Goal: Information Seeking & Learning: Learn about a topic

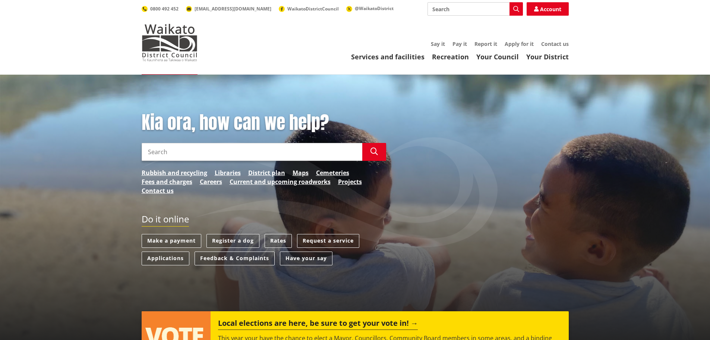
click at [233, 149] on input "Search" at bounding box center [252, 152] width 221 height 18
type input "zoning"
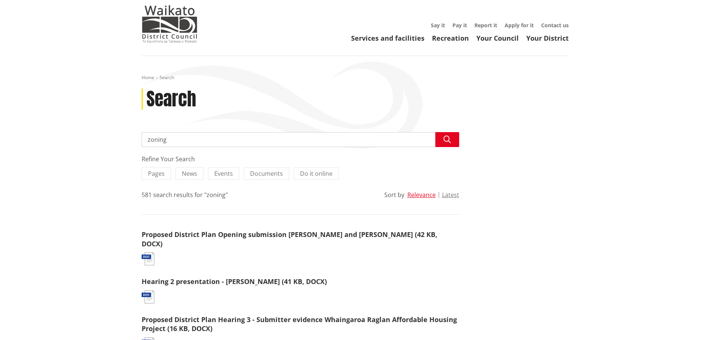
scroll to position [37, 0]
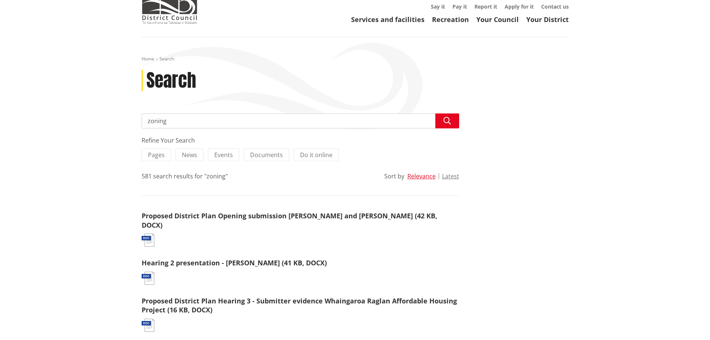
drag, startPoint x: 213, startPoint y: 116, endPoint x: 111, endPoint y: 117, distance: 102.1
type input "tuakau zoning"
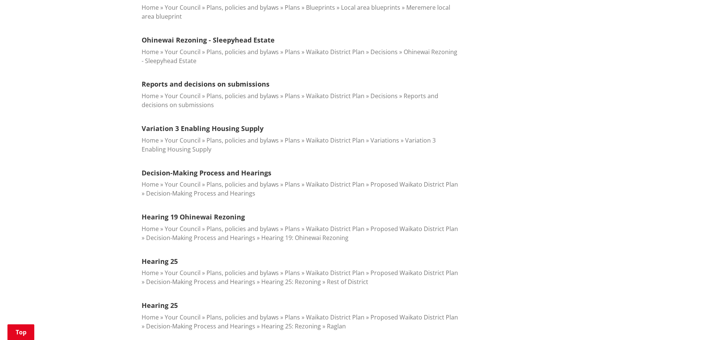
scroll to position [634, 0]
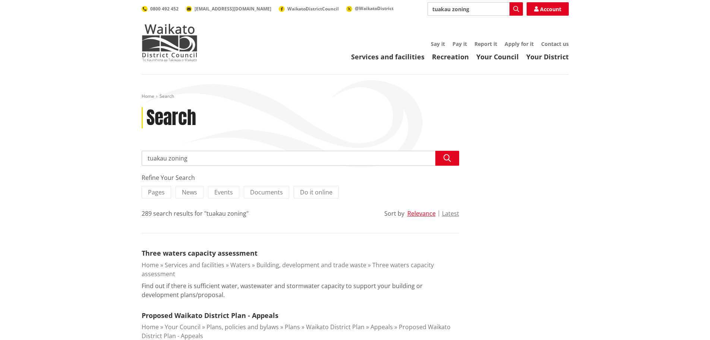
click at [215, 155] on input "tuakau zoning" at bounding box center [301, 158] width 318 height 15
drag, startPoint x: 215, startPoint y: 155, endPoint x: 132, endPoint y: 158, distance: 82.8
type input "tiny home"
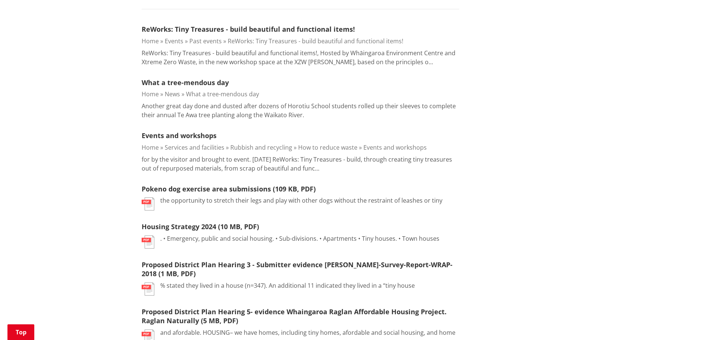
scroll to position [37, 0]
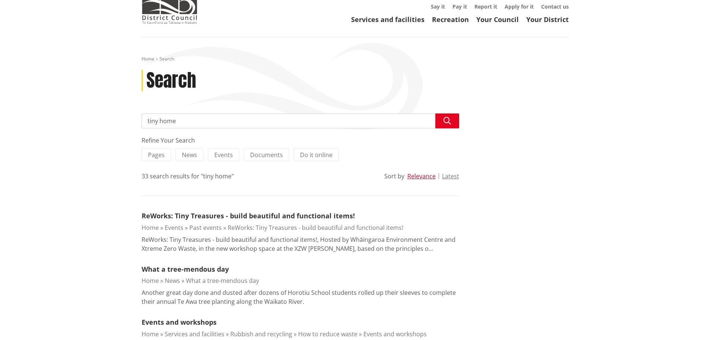
click at [226, 120] on input "tiny home" at bounding box center [301, 120] width 318 height 15
type input "tiny house"
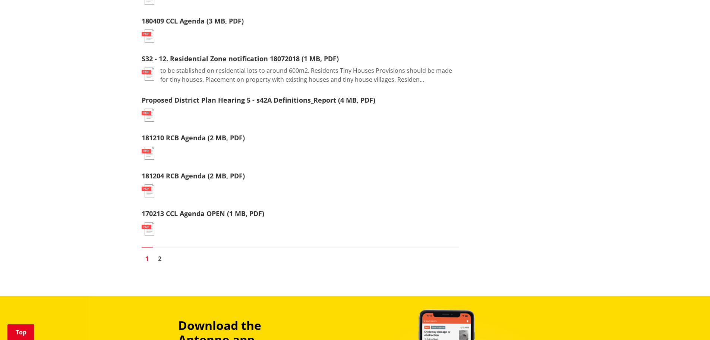
scroll to position [894, 0]
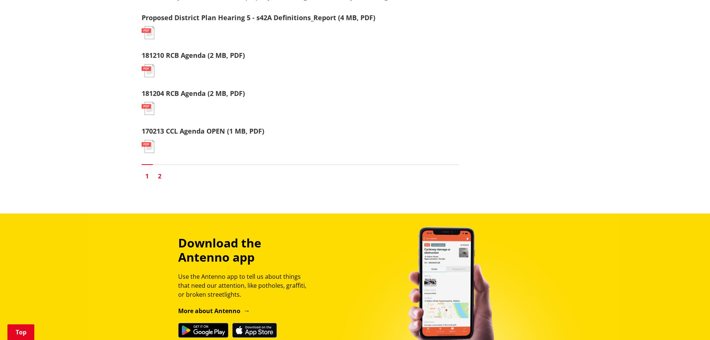
click at [162, 173] on link "2" at bounding box center [159, 175] width 11 height 11
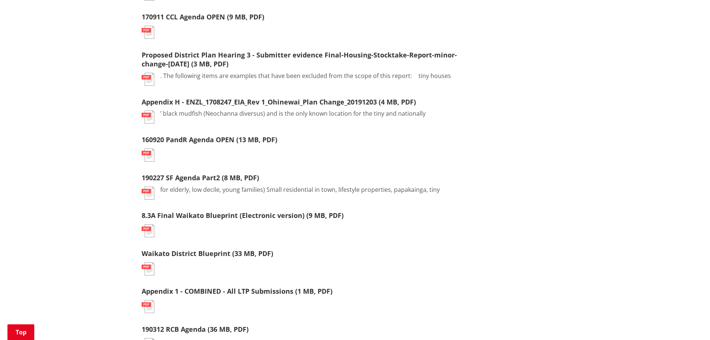
scroll to position [298, 0]
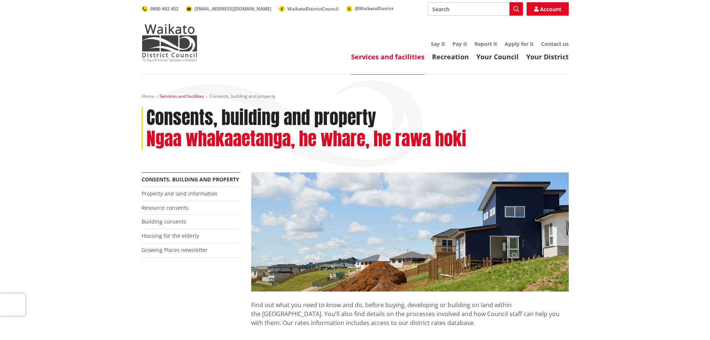
click at [193, 95] on link "Services and facilities" at bounding box center [182, 96] width 45 height 6
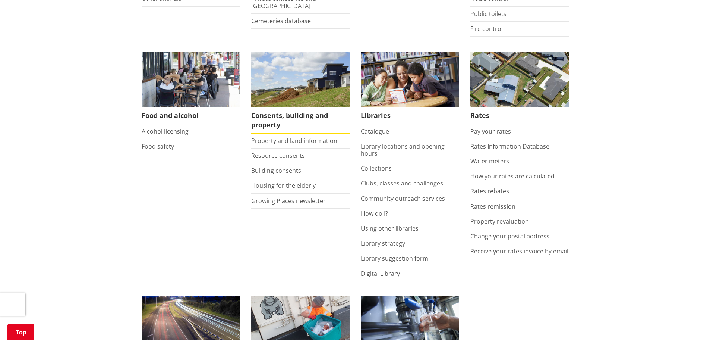
scroll to position [261, 0]
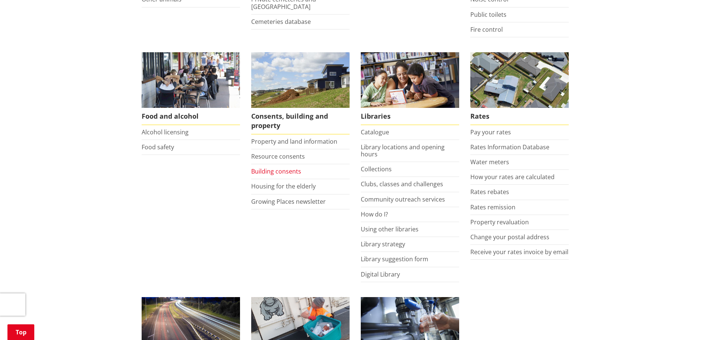
click at [296, 169] on link "Building consents" at bounding box center [276, 171] width 50 height 8
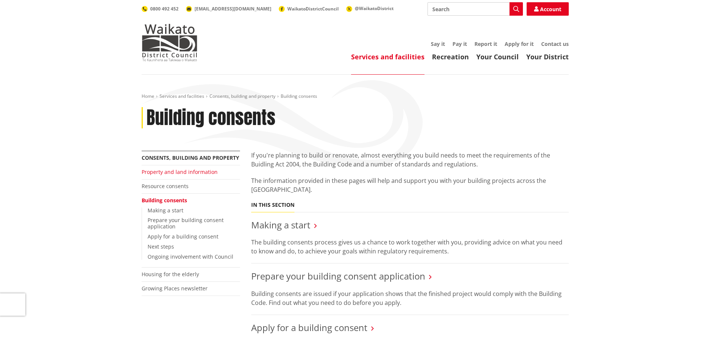
click at [175, 174] on link "Property and land information" at bounding box center [180, 171] width 76 height 7
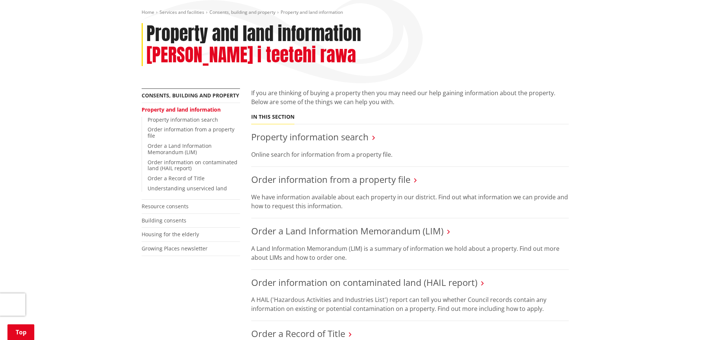
scroll to position [112, 0]
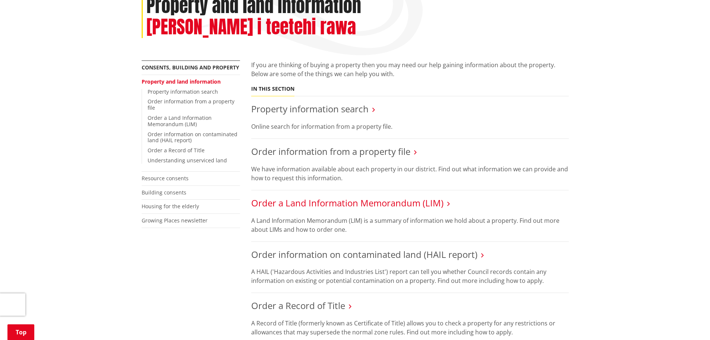
click at [348, 196] on link "Order a Land Information Memorandum (LIM)" at bounding box center [347, 202] width 192 height 12
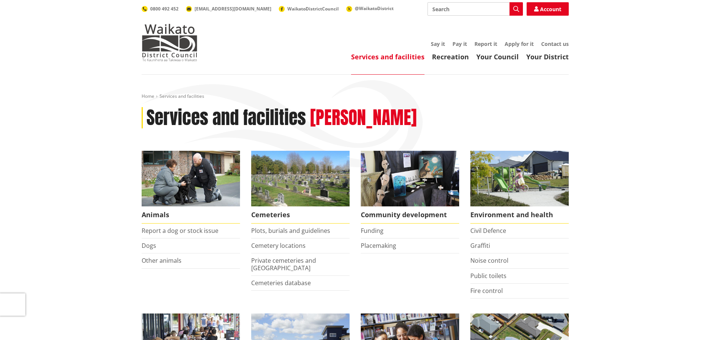
scroll to position [261, 0]
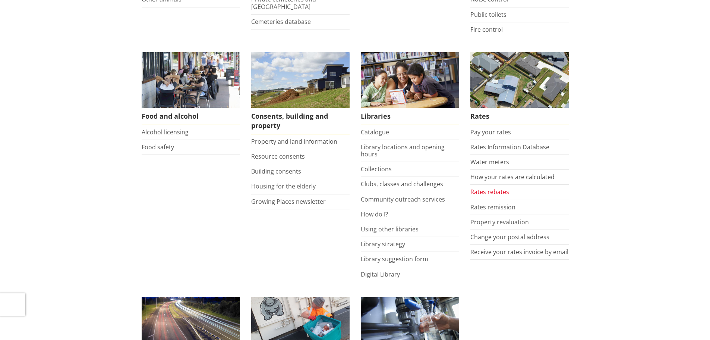
click at [499, 192] on link "Rates rebates" at bounding box center [489, 191] width 39 height 8
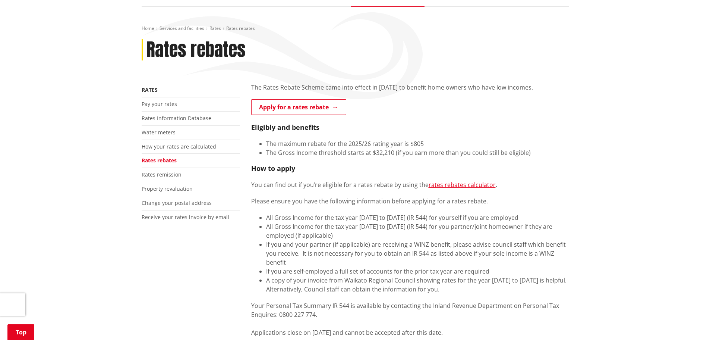
scroll to position [149, 0]
